Goal: Navigation & Orientation: Go to known website

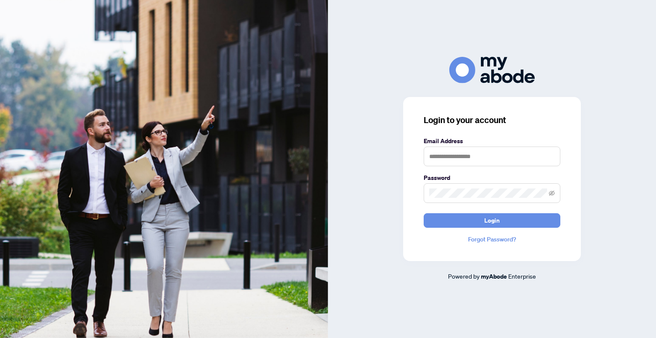
click at [549, 156] on keeper-lock "Open Keeper Popup" at bounding box center [550, 156] width 10 height 10
type input "**********"
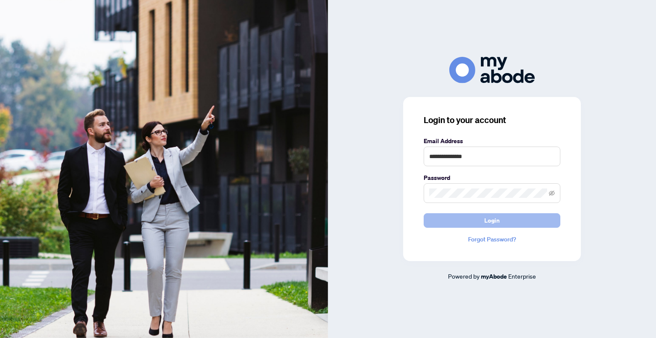
click at [523, 225] on button "Login" at bounding box center [492, 220] width 137 height 15
